Goal: Browse casually

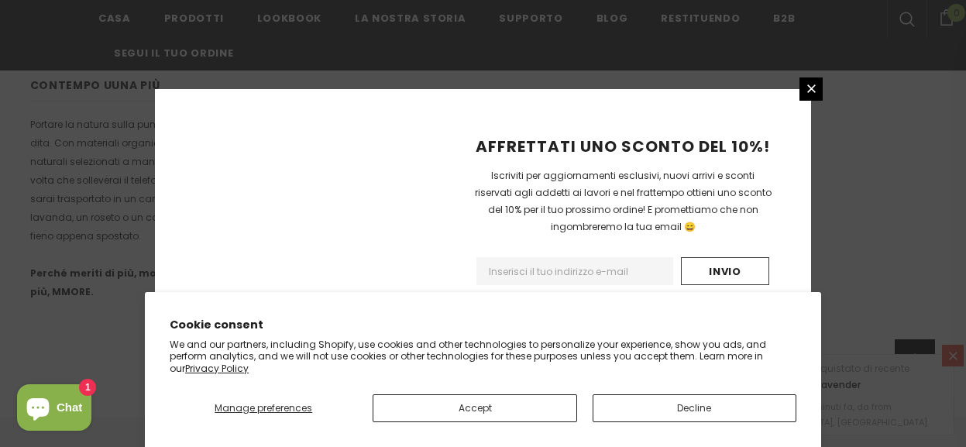
scroll to position [1173, 0]
